Goal: Complete application form

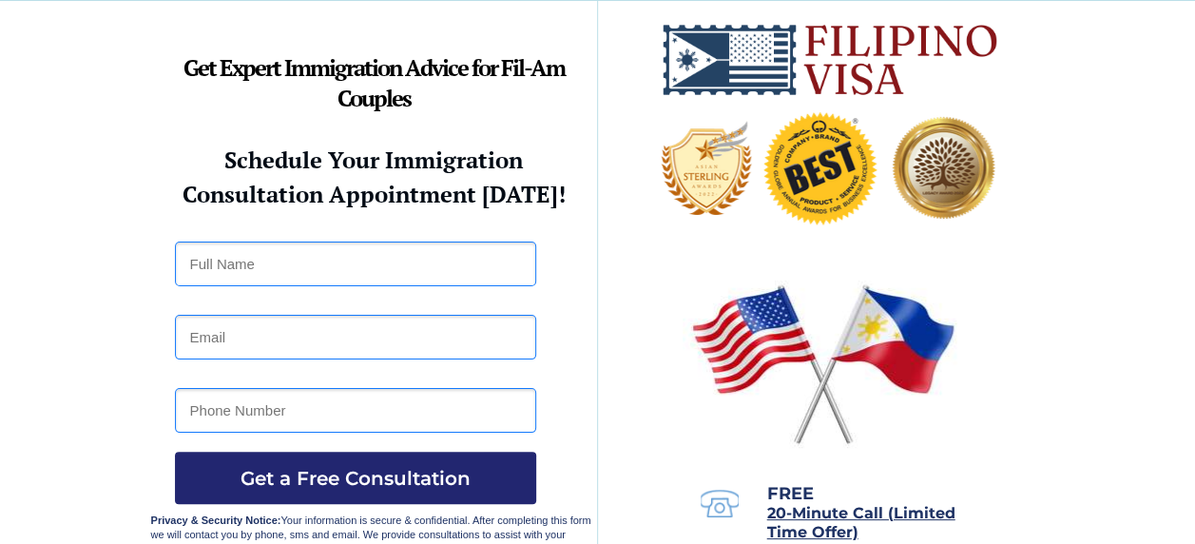
click at [371, 261] on input "text" at bounding box center [355, 264] width 361 height 45
type input "Ruby C Navales"
type input "ruby_navales@yahoo.com"
type input "1 856-630-7123"
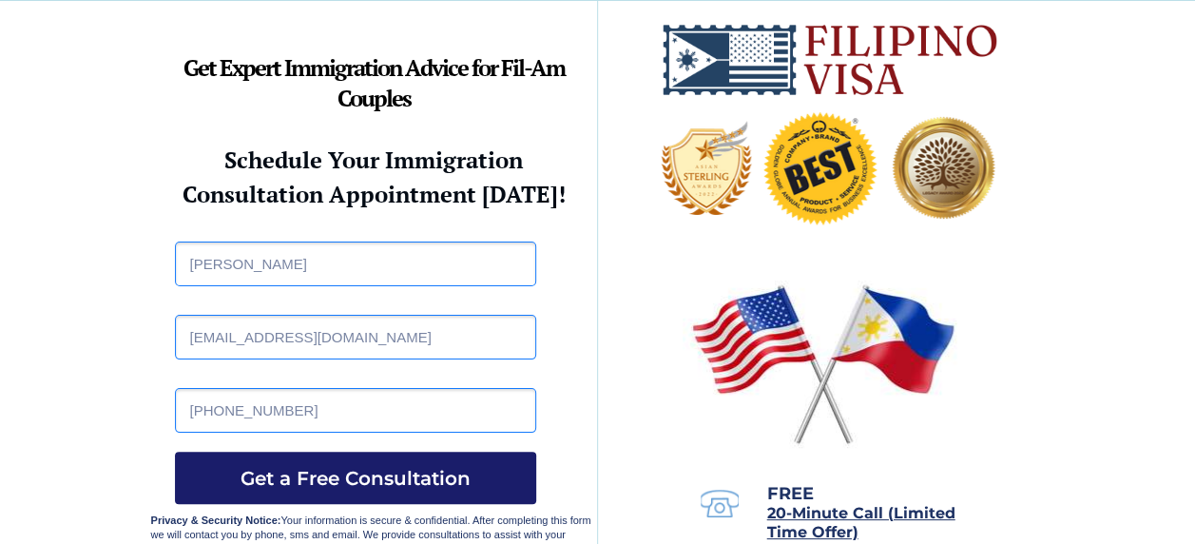
click at [305, 477] on span "Get a Free Consultation" at bounding box center [355, 478] width 361 height 23
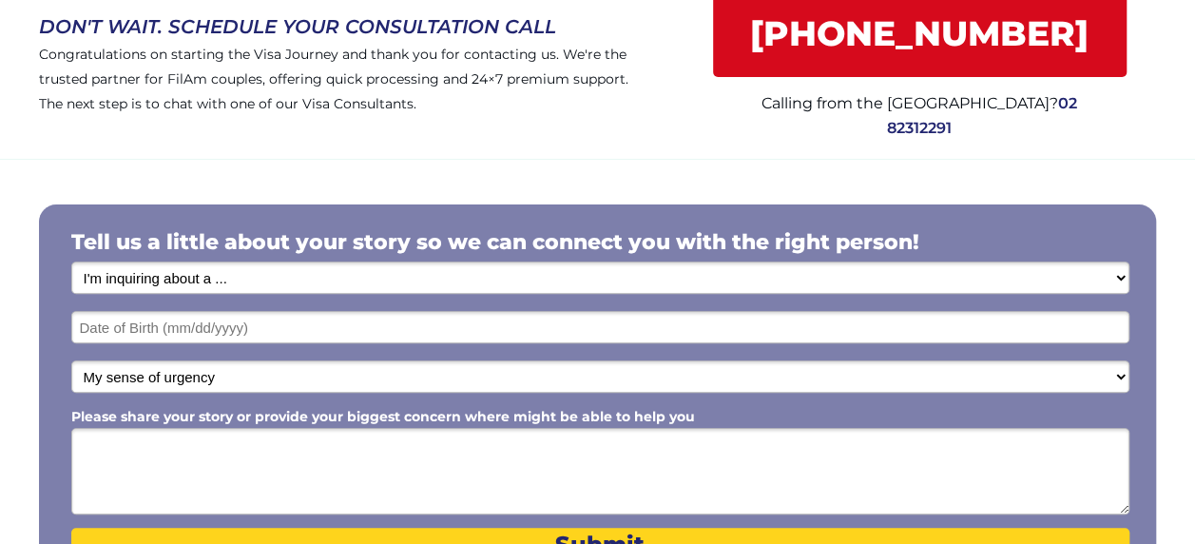
scroll to position [209, 0]
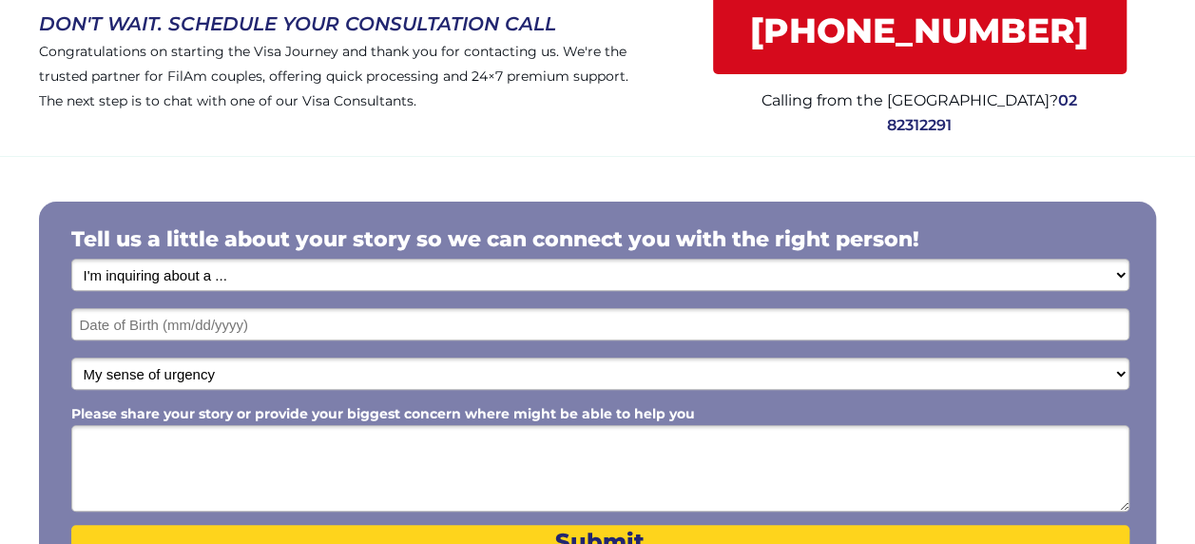
click at [255, 281] on select "I'm inquiring about a ... I don't know or other services Retirement Visa for Th…" at bounding box center [600, 275] width 1058 height 32
select select "1801"
click at [71, 266] on select "I'm inquiring about a ... I don't know or other services Retirement Visa for Th…" at bounding box center [600, 275] width 1058 height 32
click at [257, 335] on input "text" at bounding box center [600, 324] width 1058 height 32
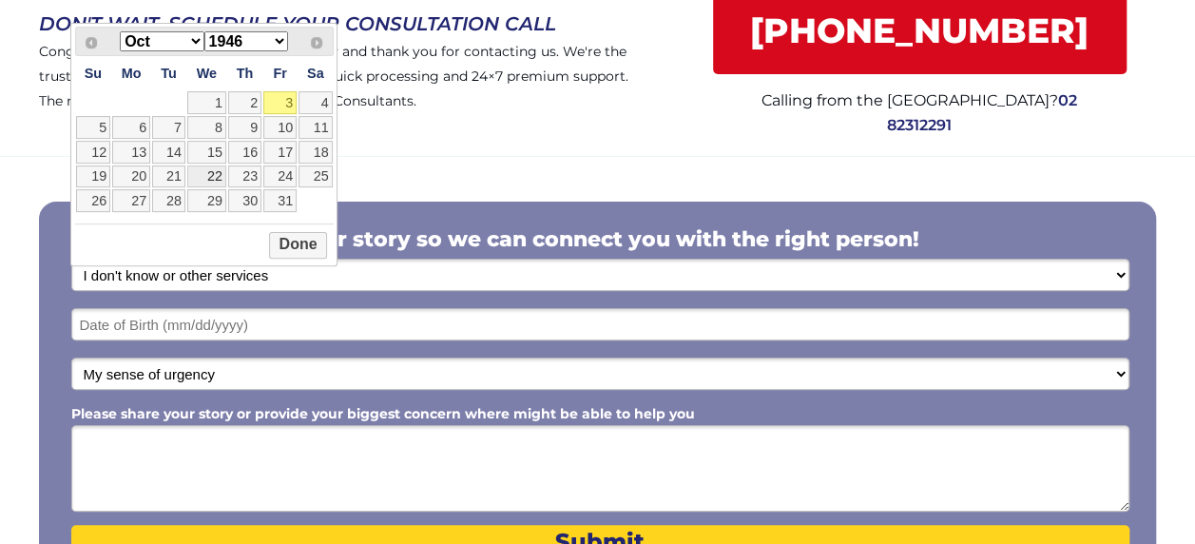
click at [226, 188] on link "22" at bounding box center [206, 176] width 39 height 23
type input "10/22/2025"
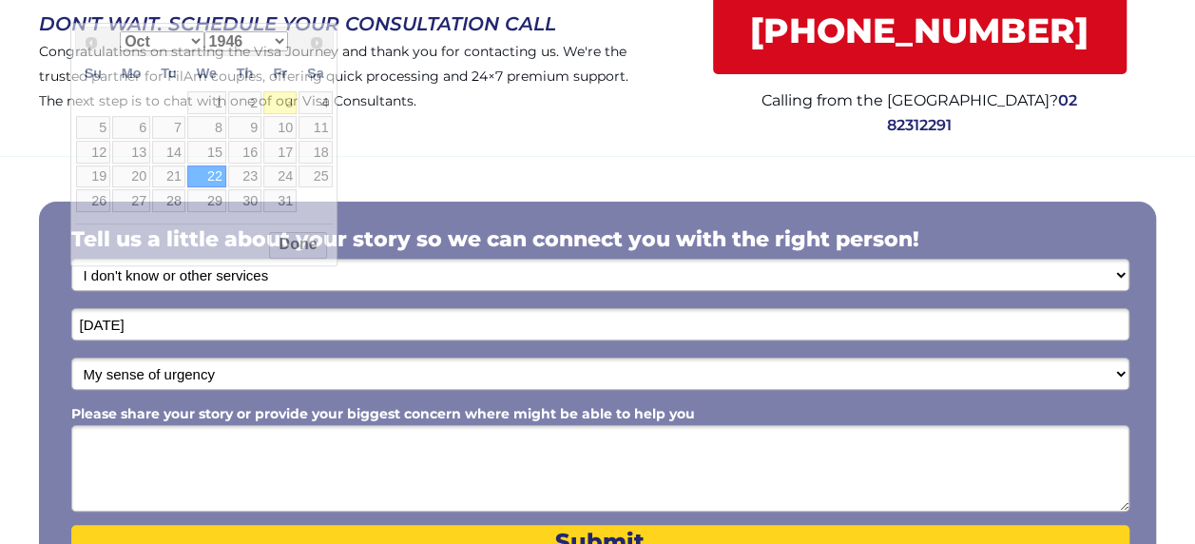
click at [249, 333] on input "10/22/2025" at bounding box center [600, 324] width 1058 height 32
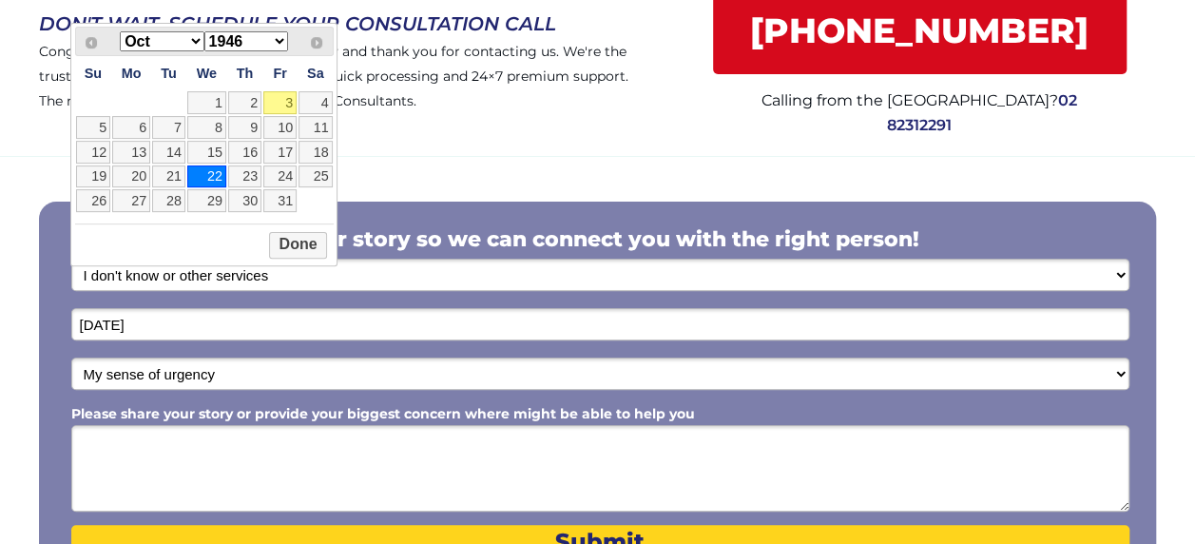
click at [288, 46] on select "1946 1947 1948 1949 1950 1951 1952 1953 1954 1955 1956 1957 1958 1959 1960 1961…" at bounding box center [246, 41] width 84 height 20
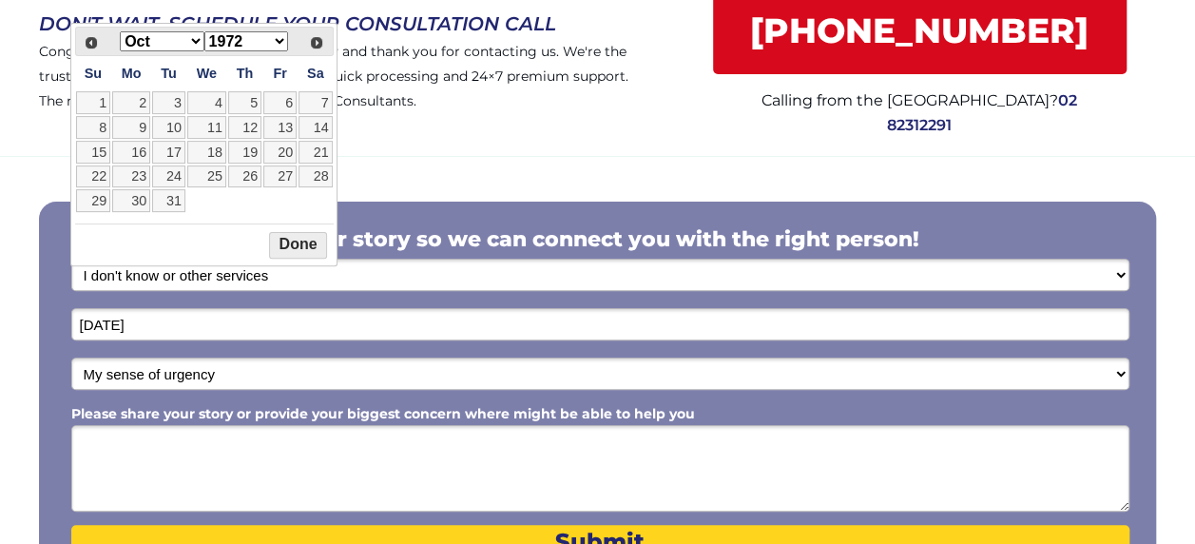
click at [327, 259] on button "Done" at bounding box center [298, 245] width 58 height 27
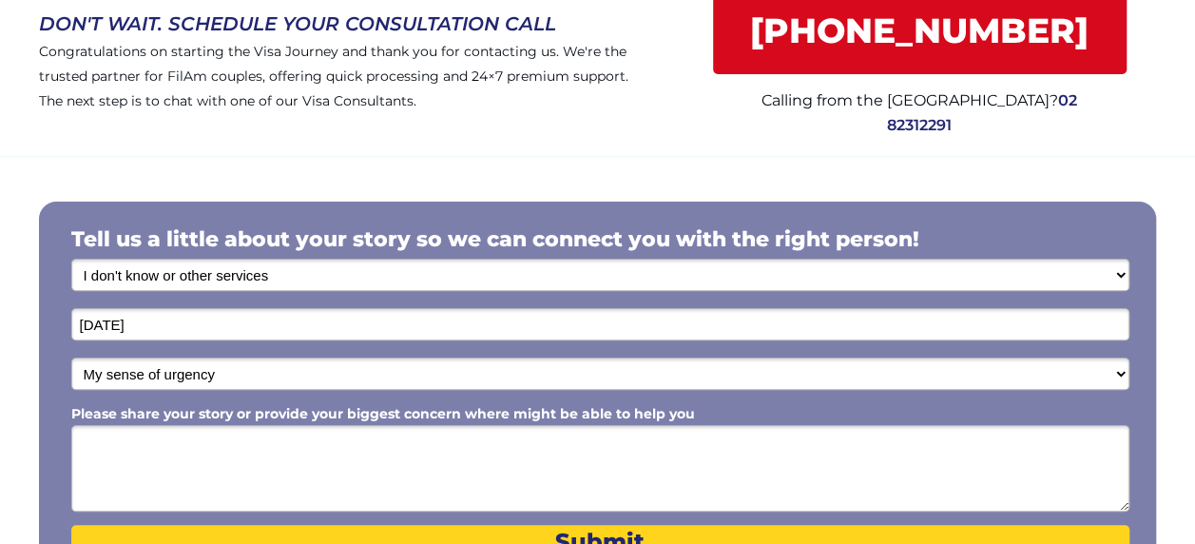
click at [271, 380] on select "My sense of urgency Low Priority - I'm just looking Medium High Priority - I ne…" at bounding box center [600, 374] width 1058 height 32
select select "1803"
click at [71, 365] on select "My sense of urgency Low Priority - I'm just looking Medium High Priority - I ne…" at bounding box center [600, 374] width 1058 height 32
click at [175, 467] on textarea "Please share your story or provide your biggest concern where might be able to …" at bounding box center [600, 468] width 1058 height 87
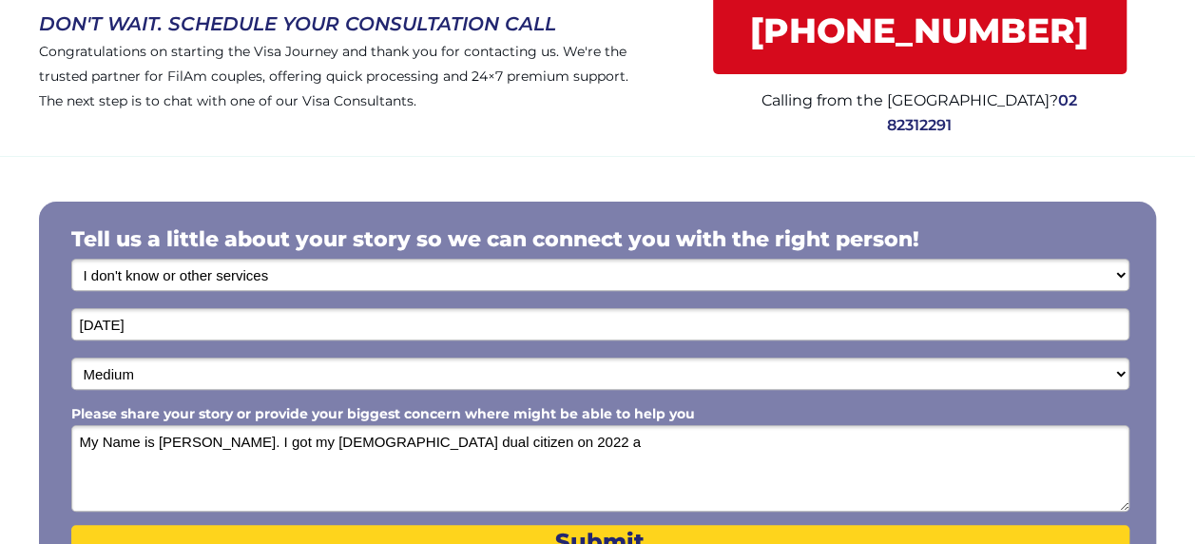
click at [103, 453] on textarea "My Name is Ruby C Navales. I got my Filipino dual citizen on 2022 a" at bounding box center [600, 468] width 1058 height 87
click at [563, 453] on textarea "My resent Name is Ruby C Navales. I got my Filipino dual citizen on 2022 a" at bounding box center [600, 468] width 1058 height 87
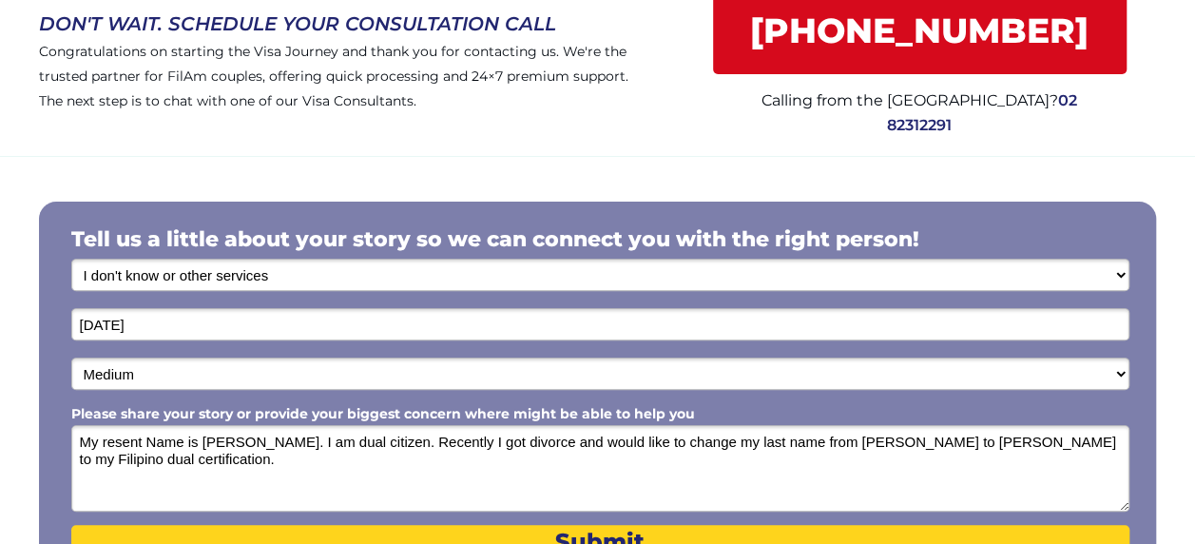
click at [161, 474] on textarea "My resent Name is Ruby C Navales. I am dual citizen. Recently I got divorce and…" at bounding box center [600, 468] width 1058 height 87
click at [190, 466] on textarea "My resent Name is Ruby C Navales. I am dual citizen. Recently I got divorce and…" at bounding box center [600, 468] width 1058 height 87
click at [321, 472] on textarea "My resent Name is Ruby C Navales. I am dual citizen. Recently I got divorce and…" at bounding box center [600, 468] width 1058 height 87
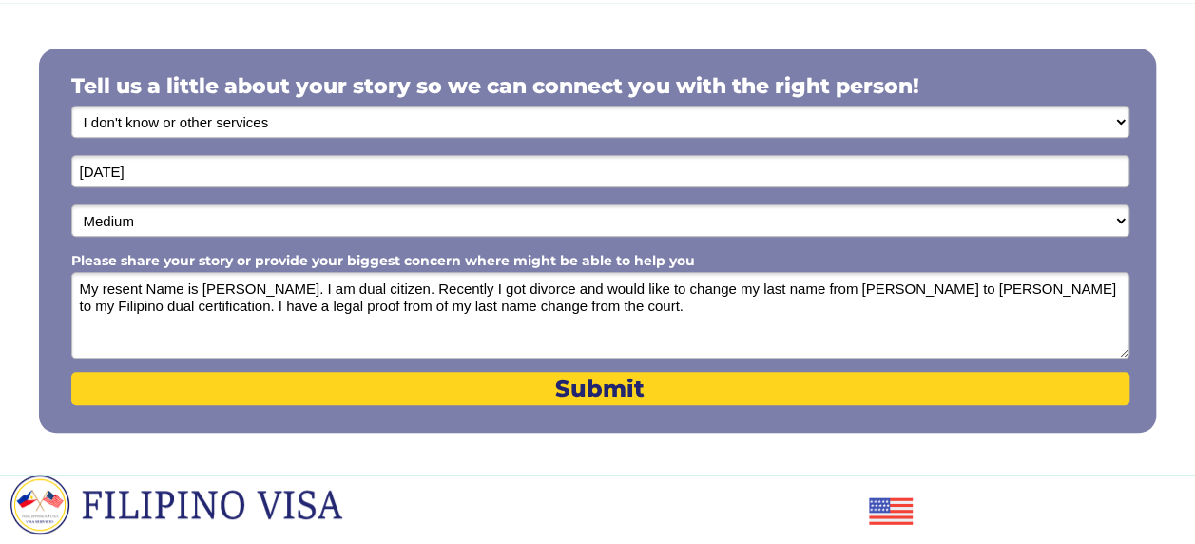
scroll to position [372, 0]
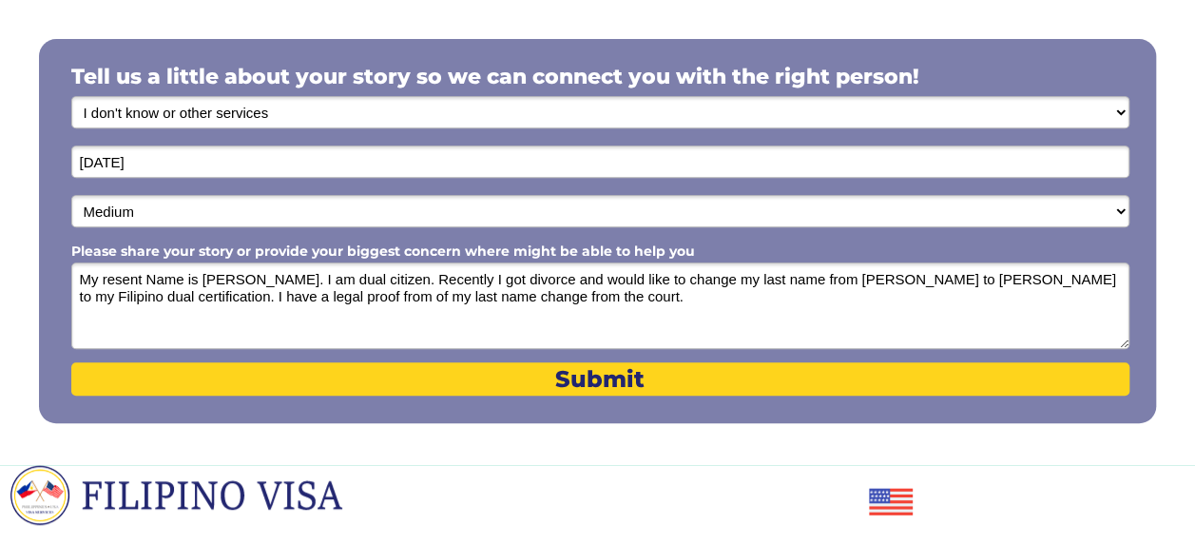
click at [122, 289] on textarea "My resent Name is Ruby C Navales. I am dual citizen. Recently I got divorce and…" at bounding box center [600, 305] width 1058 height 87
click at [143, 293] on textarea "My recent Name is Ruby C Navales. I am dual citizen. Recently I got divorce and…" at bounding box center [600, 305] width 1058 height 87
type textarea "My recent Name is Ruby C Navales. I am dual citizen. Recently I got divorce and…"
click at [177, 121] on select "I'm inquiring about a ... I don't know or other services Retirement Visa for Th…" at bounding box center [600, 112] width 1058 height 32
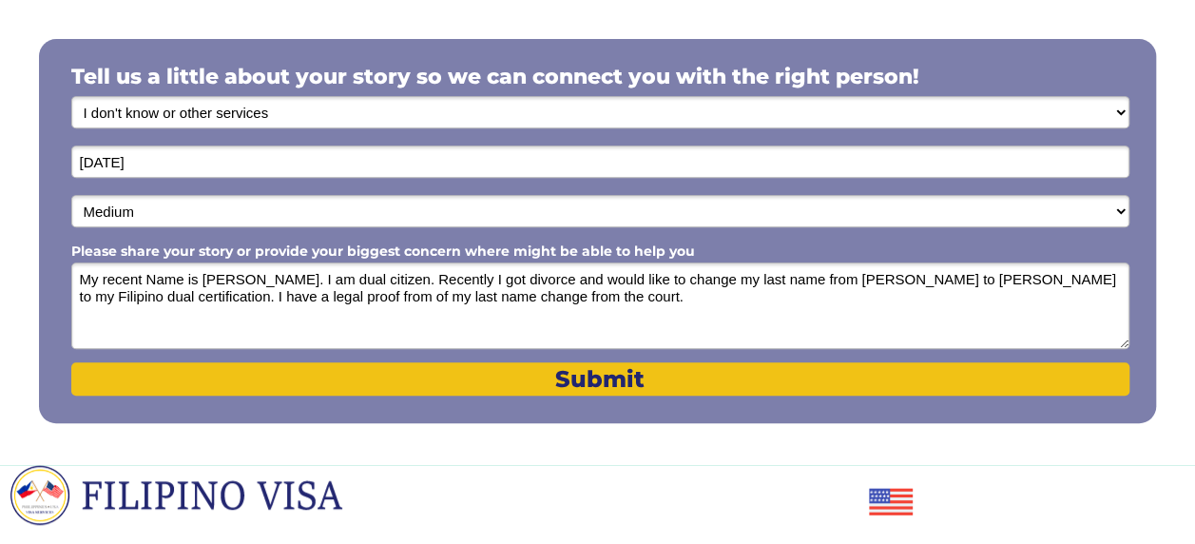
click at [611, 388] on span "Submit" at bounding box center [600, 379] width 1058 height 28
